Goal: Transaction & Acquisition: Download file/media

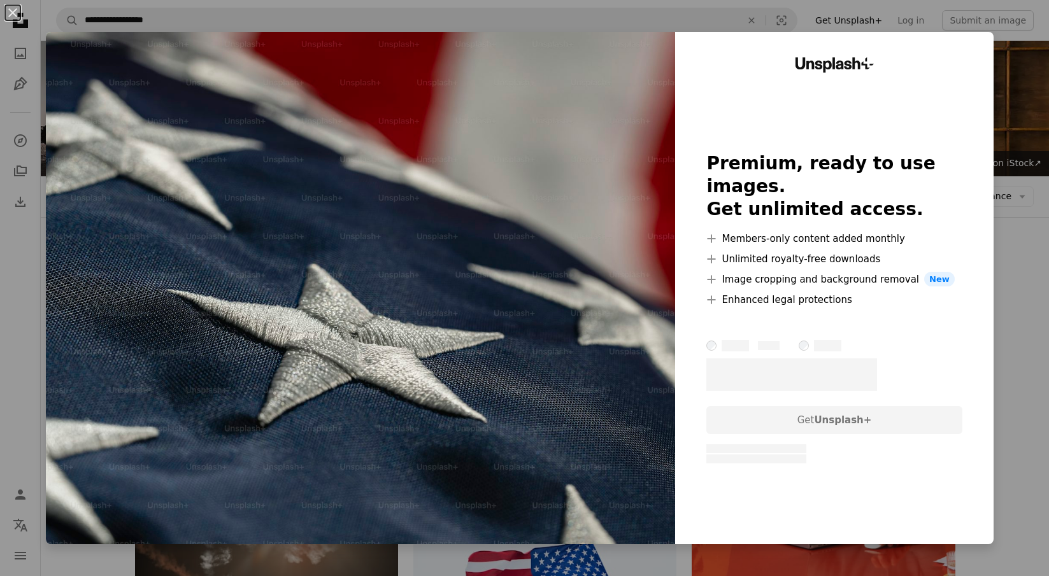
scroll to position [17890, 0]
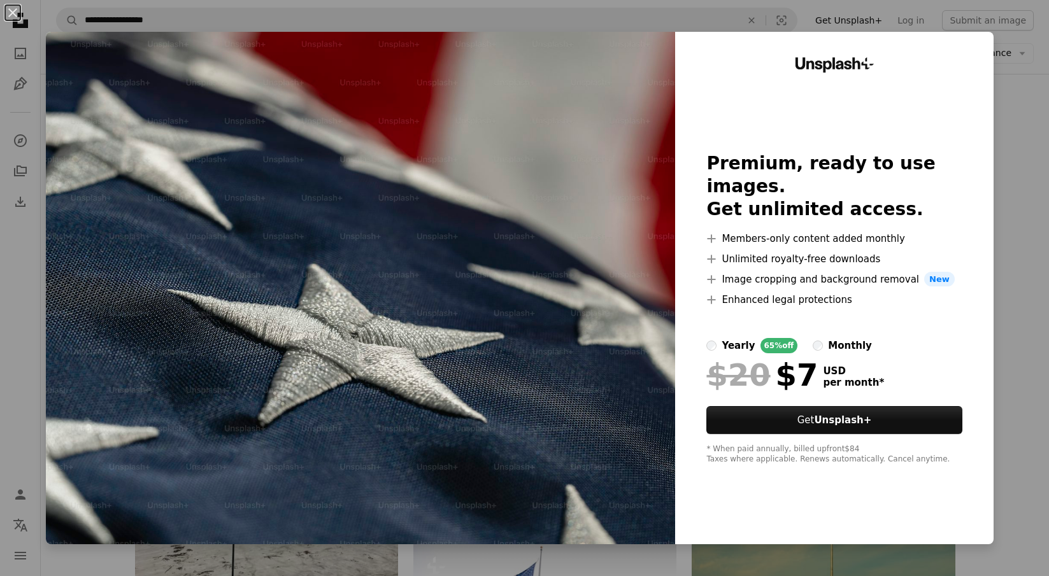
click at [1020, 75] on div "An X shape Unsplash+ Premium, ready to use images. Get unlimited access. A plus…" at bounding box center [524, 288] width 1049 height 576
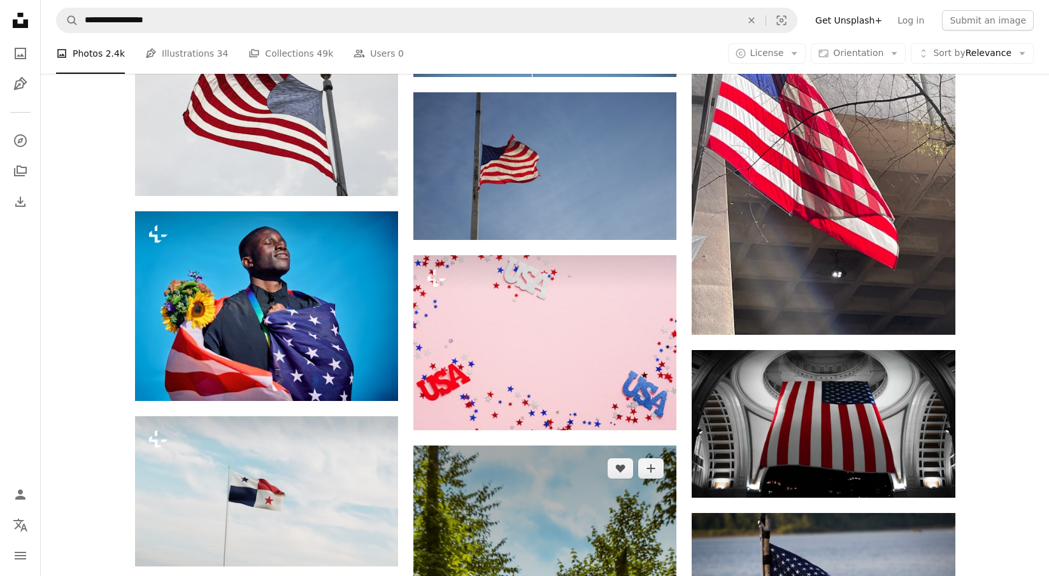
scroll to position [42639, 0]
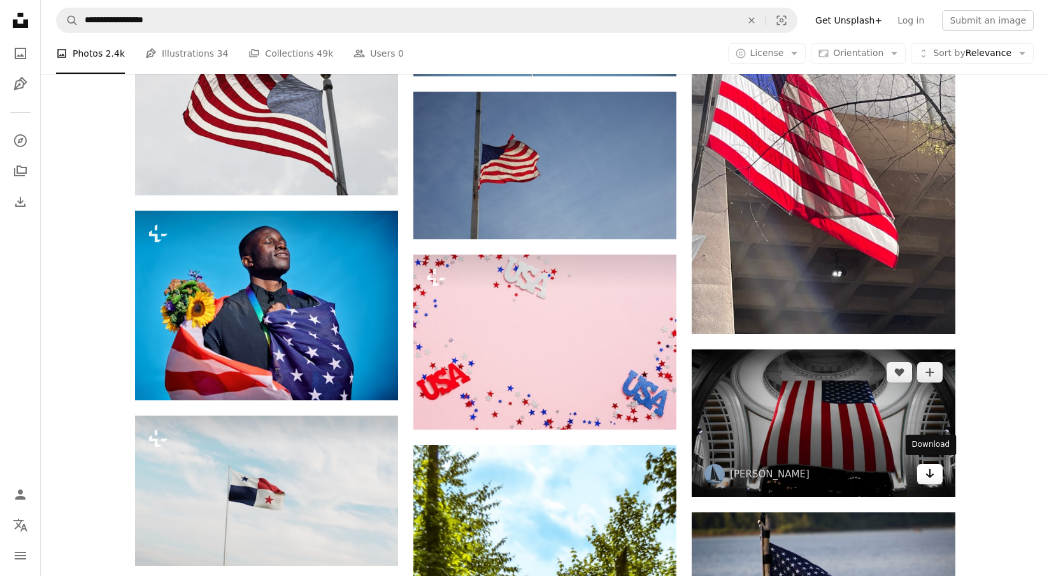
click at [926, 472] on icon "Arrow pointing down" at bounding box center [929, 473] width 10 height 15
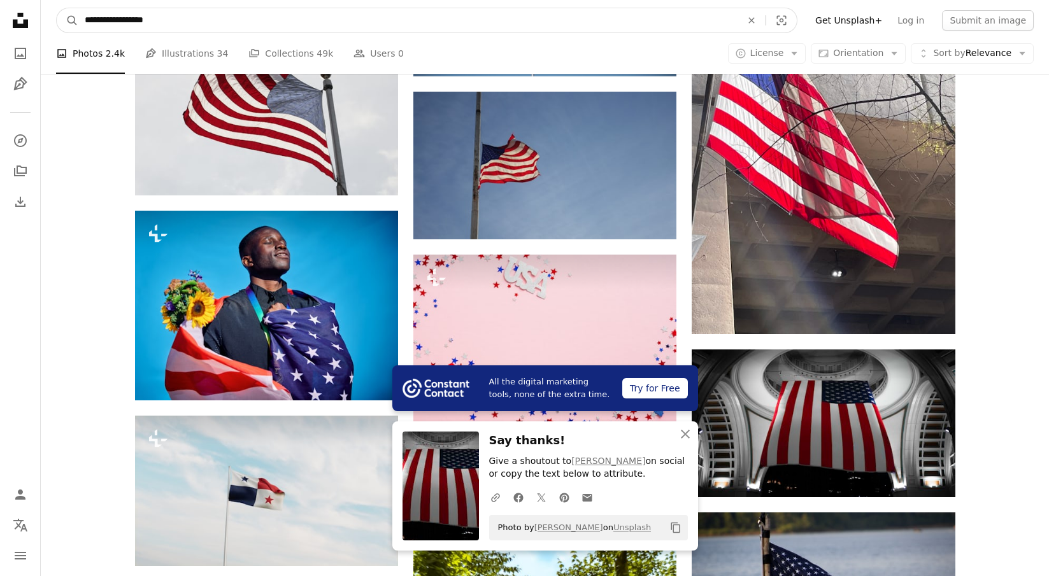
click at [335, 18] on input "**********" at bounding box center [407, 20] width 659 height 24
type input "**********"
click at [67, 20] on button "A magnifying glass" at bounding box center [68, 20] width 22 height 24
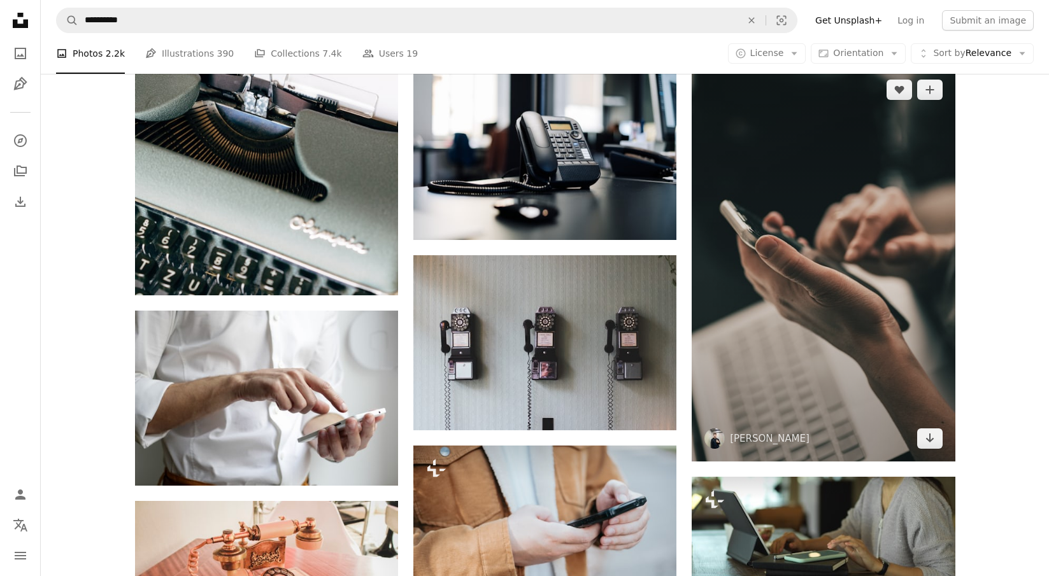
scroll to position [941, 0]
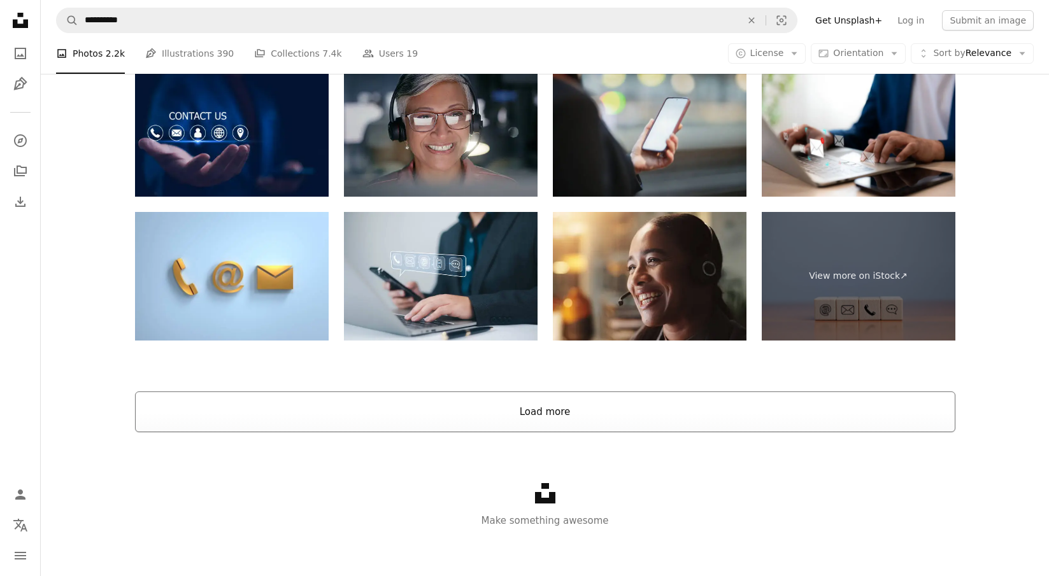
click at [483, 392] on button "Load more" at bounding box center [545, 412] width 820 height 41
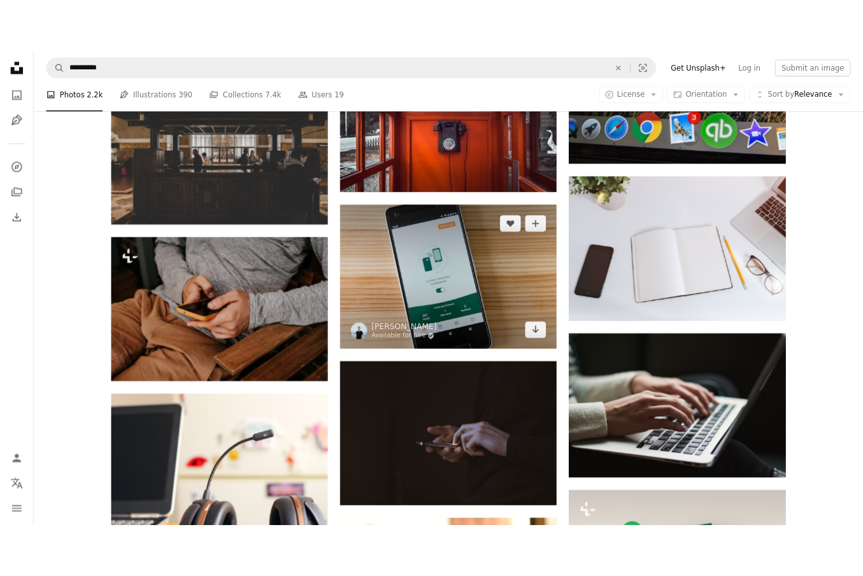
scroll to position [3891, 0]
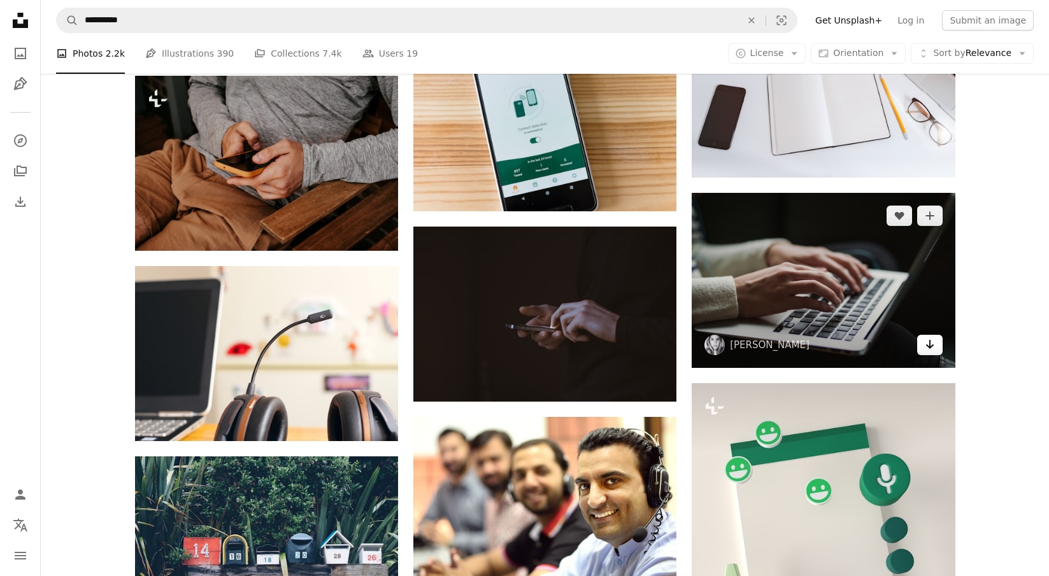
click at [933, 346] on icon "Arrow pointing down" at bounding box center [929, 344] width 10 height 15
